Goal: Information Seeking & Learning: Understand process/instructions

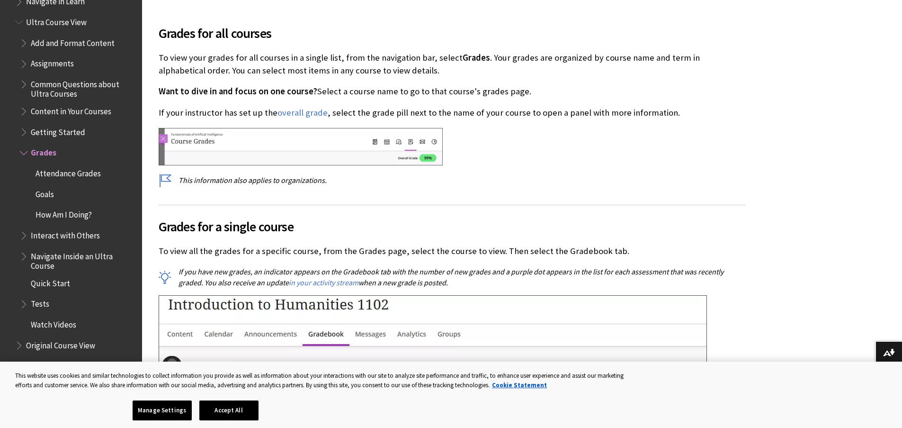
scroll to position [1087, 0]
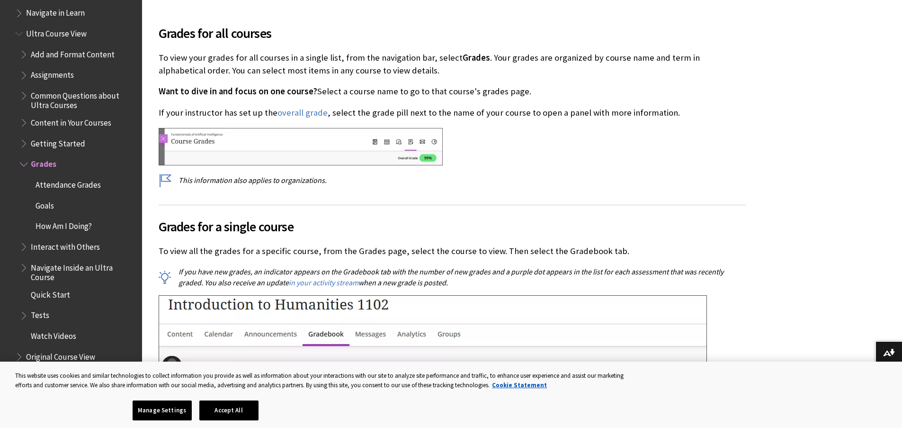
click at [37, 143] on span "Getting Started" at bounding box center [58, 141] width 54 height 13
click at [22, 144] on span "Book outline for Blackboard Learn Help" at bounding box center [25, 141] width 10 height 12
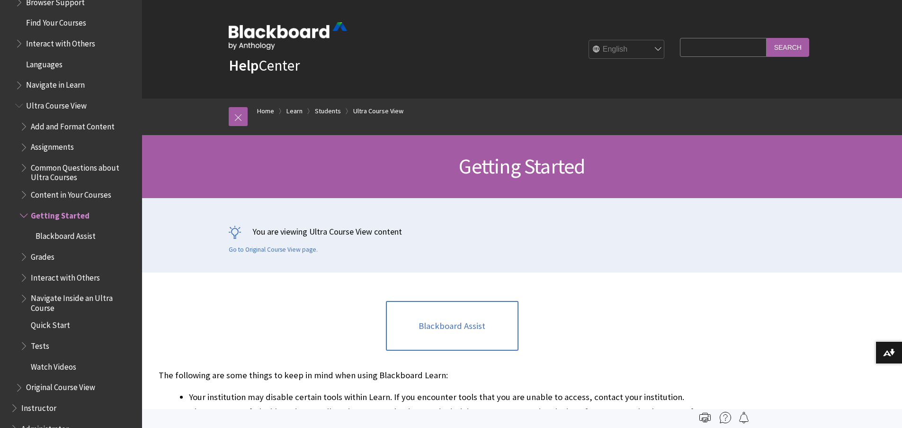
scroll to position [1019, 0]
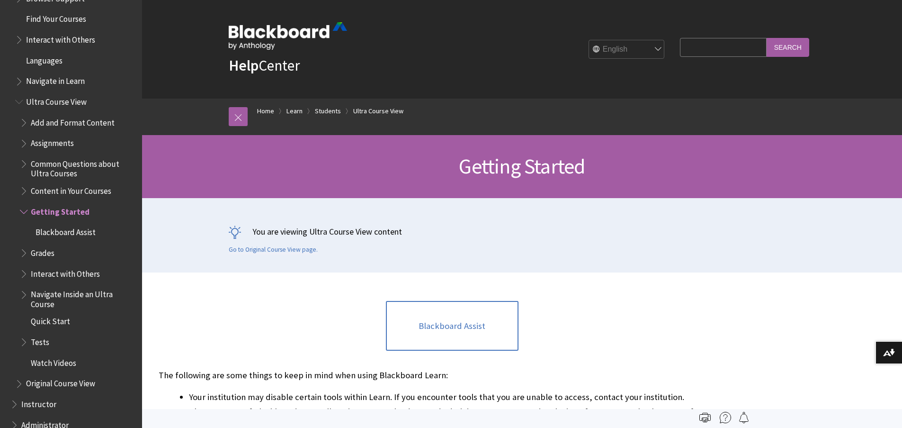
click at [73, 189] on span "Content in Your Courses" at bounding box center [71, 189] width 81 height 13
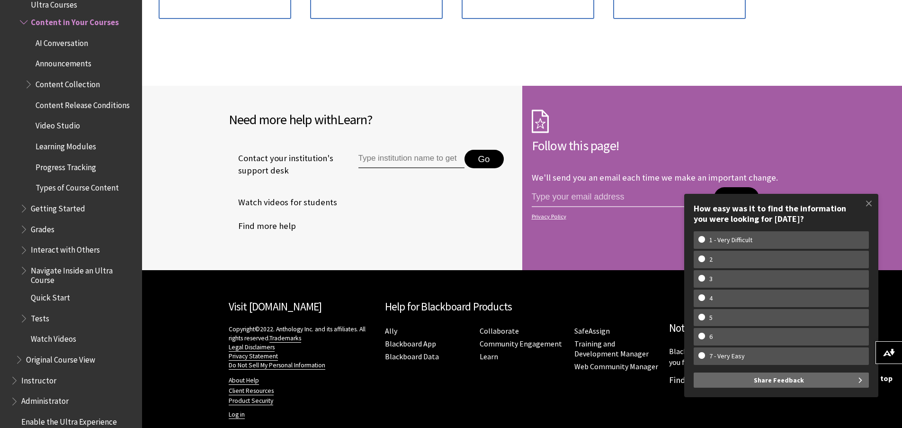
scroll to position [430, 0]
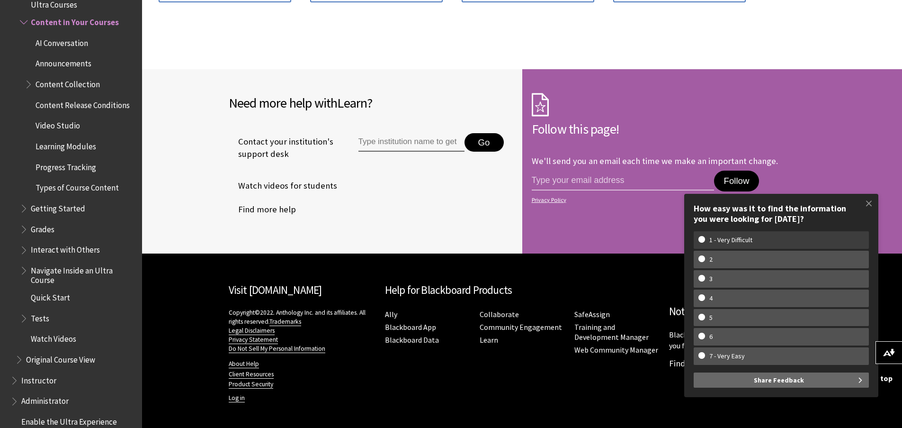
click at [701, 241] on w-span "1 - Very Difficult" at bounding box center [782, 240] width 166 height 8
click at [701, 241] on input "1 - Very Difficult" at bounding box center [702, 239] width 6 height 6
radio input "true"
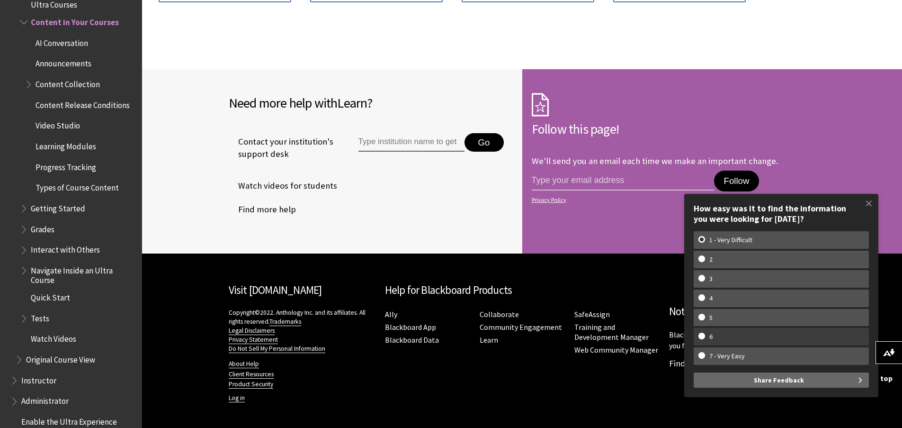
scroll to position [0, 0]
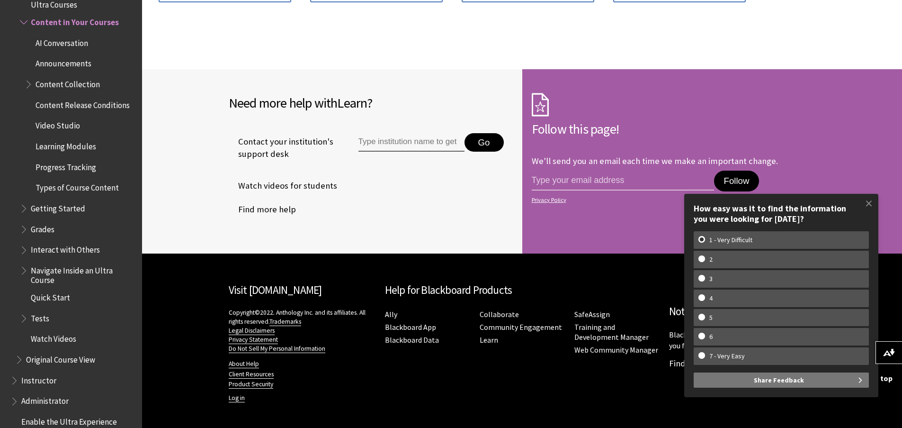
click at [772, 379] on span "Share Feedback" at bounding box center [779, 379] width 50 height 15
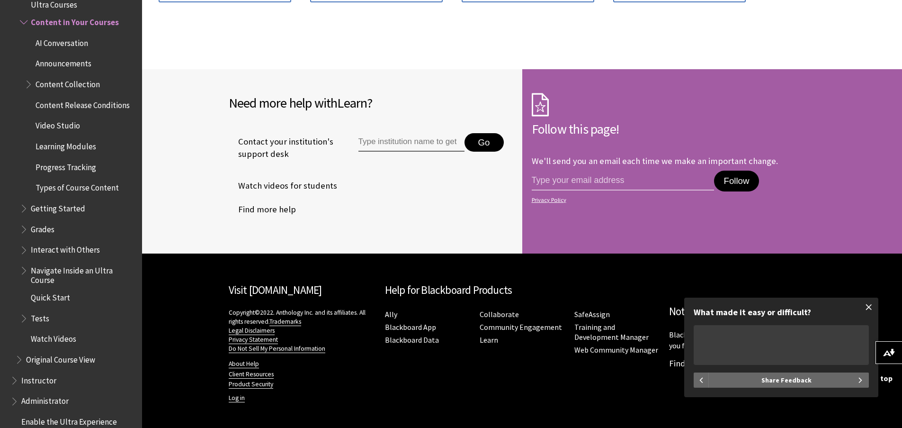
click at [870, 308] on span at bounding box center [869, 307] width 20 height 20
